Goal: Task Accomplishment & Management: Manage account settings

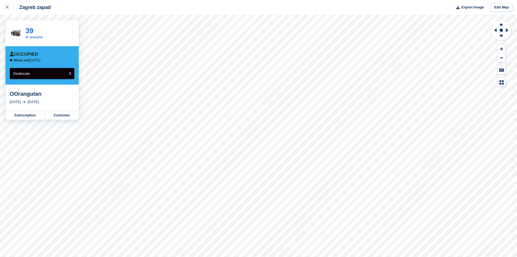
click at [30, 75] on span "Deallocate" at bounding box center [21, 73] width 17 height 4
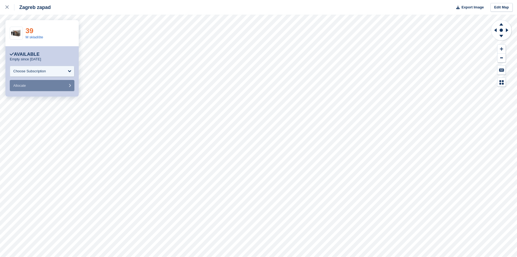
click at [33, 30] on link "39" at bounding box center [30, 31] width 8 height 8
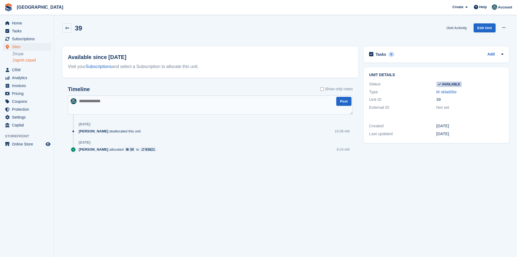
click at [451, 29] on link "Unit Activity" at bounding box center [457, 27] width 25 height 9
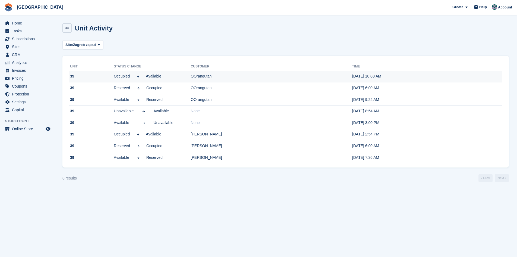
click at [130, 74] on span "Occupied" at bounding box center [122, 76] width 16 height 6
drag, startPoint x: 216, startPoint y: 73, endPoint x: 189, endPoint y: 72, distance: 27.2
click at [189, 72] on tr "39 Occupied Available [GEOGRAPHIC_DATA] [DATE] 10:08 AM" at bounding box center [286, 77] width 434 height 12
copy tr "OOrangutan"
click at [22, 39] on span "Subscriptions" at bounding box center [28, 39] width 33 height 8
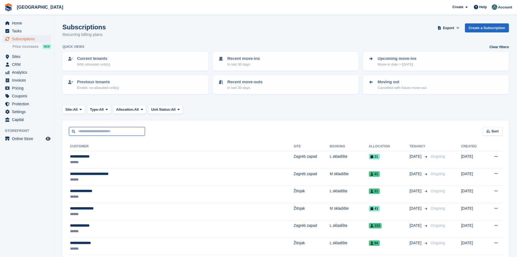
click at [97, 134] on input "text" at bounding box center [107, 131] width 76 height 9
paste input "**********"
type input "**********"
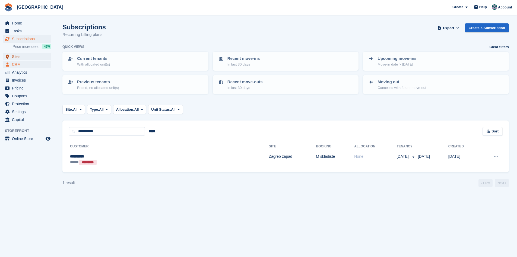
drag, startPoint x: 13, startPoint y: 57, endPoint x: 18, endPoint y: 61, distance: 7.0
click at [13, 57] on span "Sites" at bounding box center [28, 57] width 33 height 8
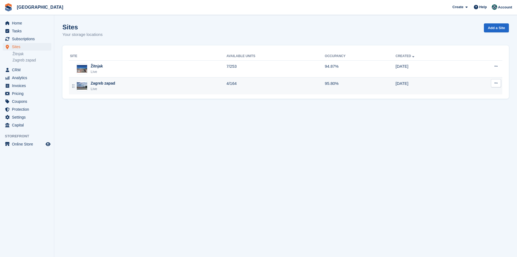
click at [103, 85] on div "Zagreb zapad" at bounding box center [103, 83] width 24 height 6
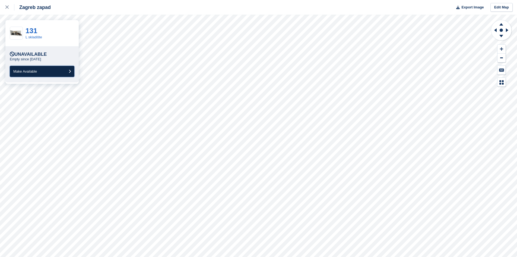
click at [21, 70] on span "Make Available" at bounding box center [25, 71] width 24 height 4
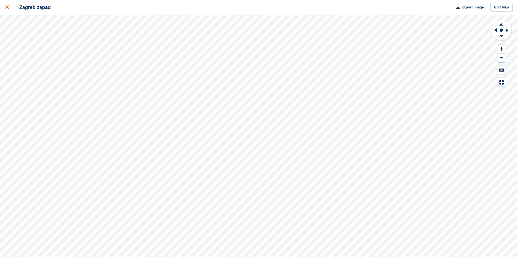
click at [8, 8] on icon at bounding box center [6, 6] width 3 height 3
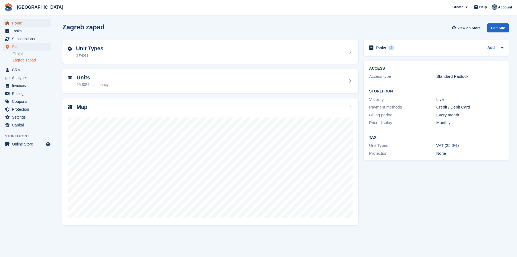
click at [19, 21] on span "Home" at bounding box center [28, 23] width 33 height 8
